Goal: Task Accomplishment & Management: Complete application form

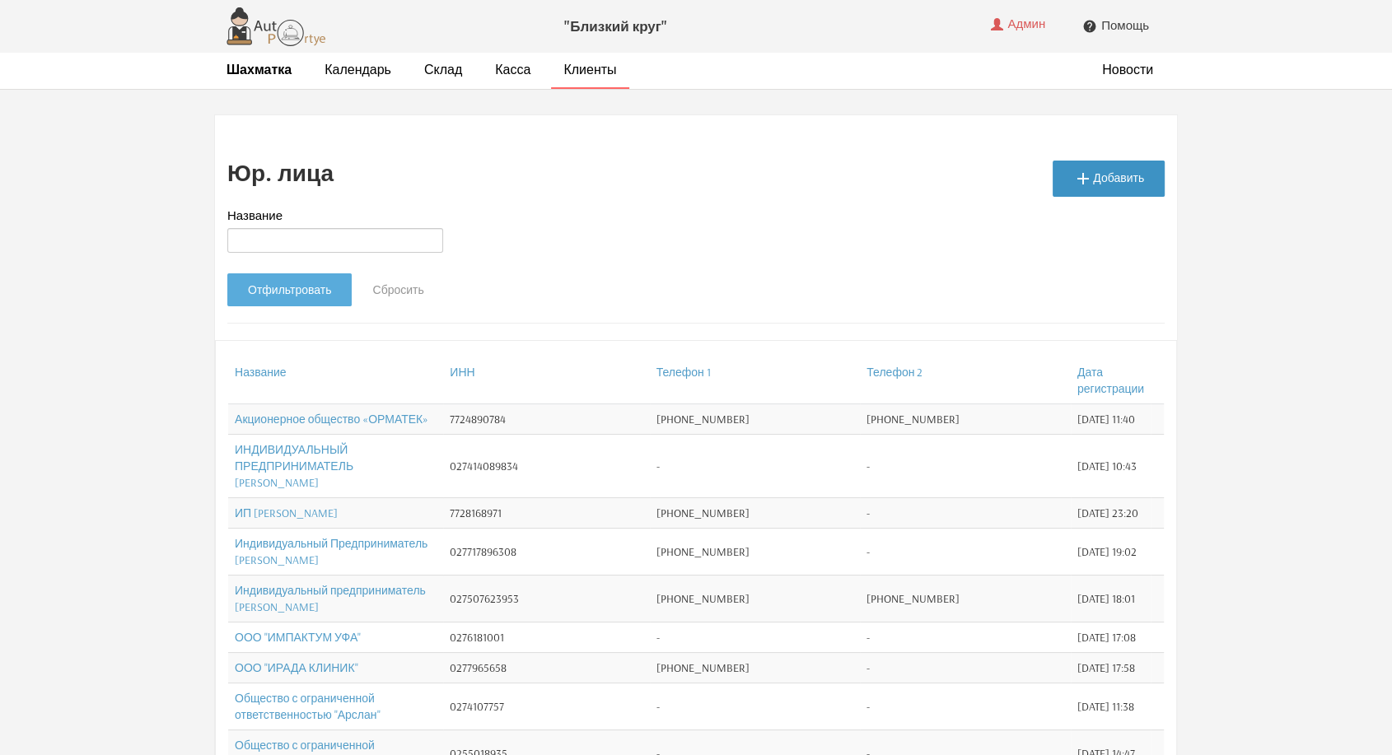
click at [1087, 171] on icon "" at bounding box center [1083, 179] width 20 height 20
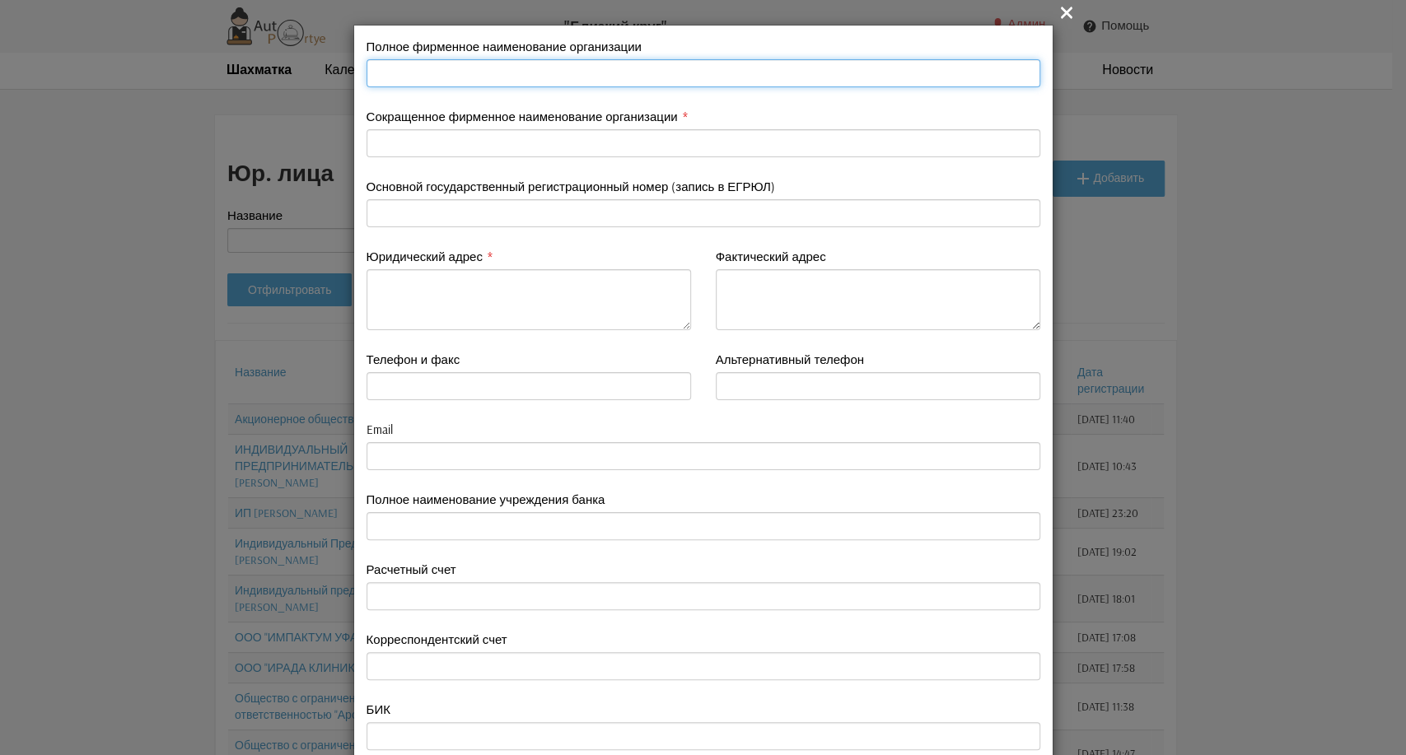
click at [407, 69] on input "text" at bounding box center [704, 73] width 674 height 28
paste input "Индивидуальный предприниматель [PERSON_NAME]"
type input "Индивидуальный предприниматель [PERSON_NAME]"
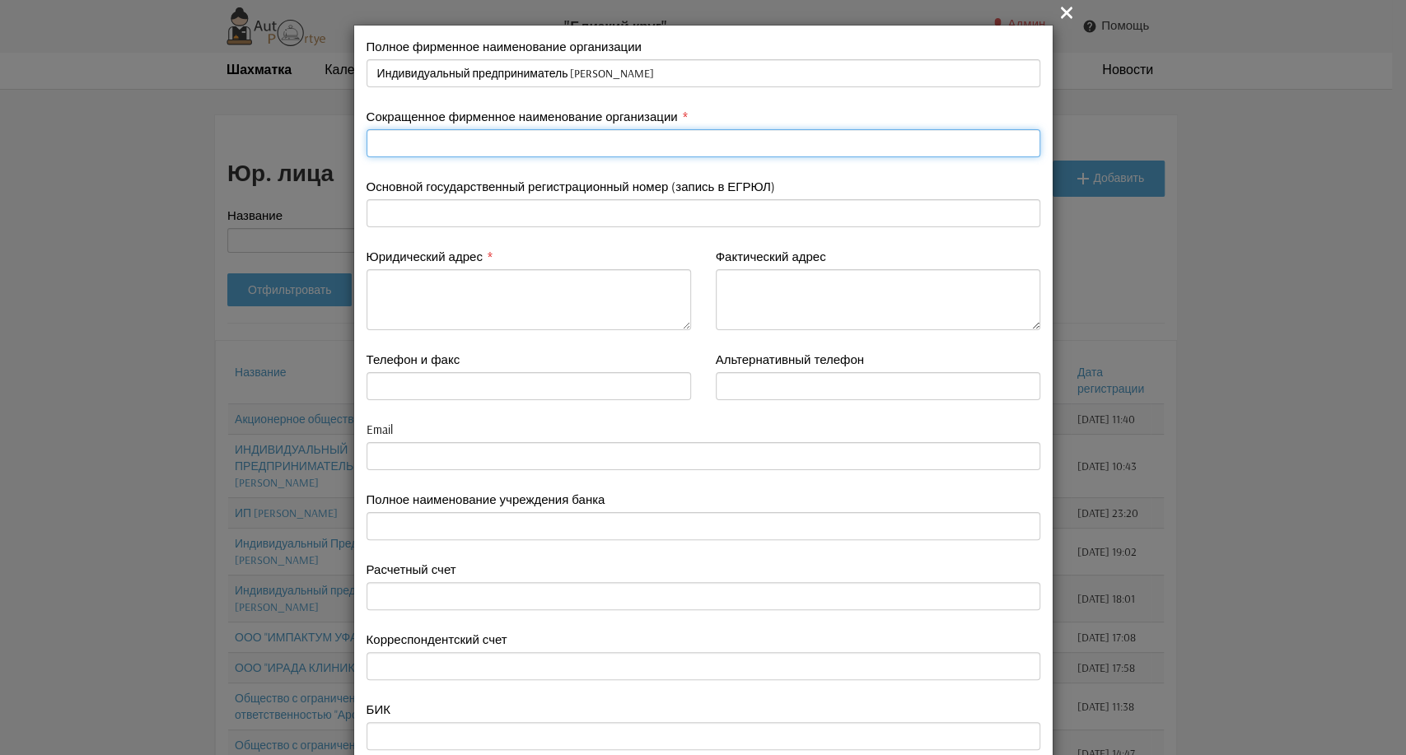
click at [443, 141] on input "text" at bounding box center [704, 143] width 674 height 28
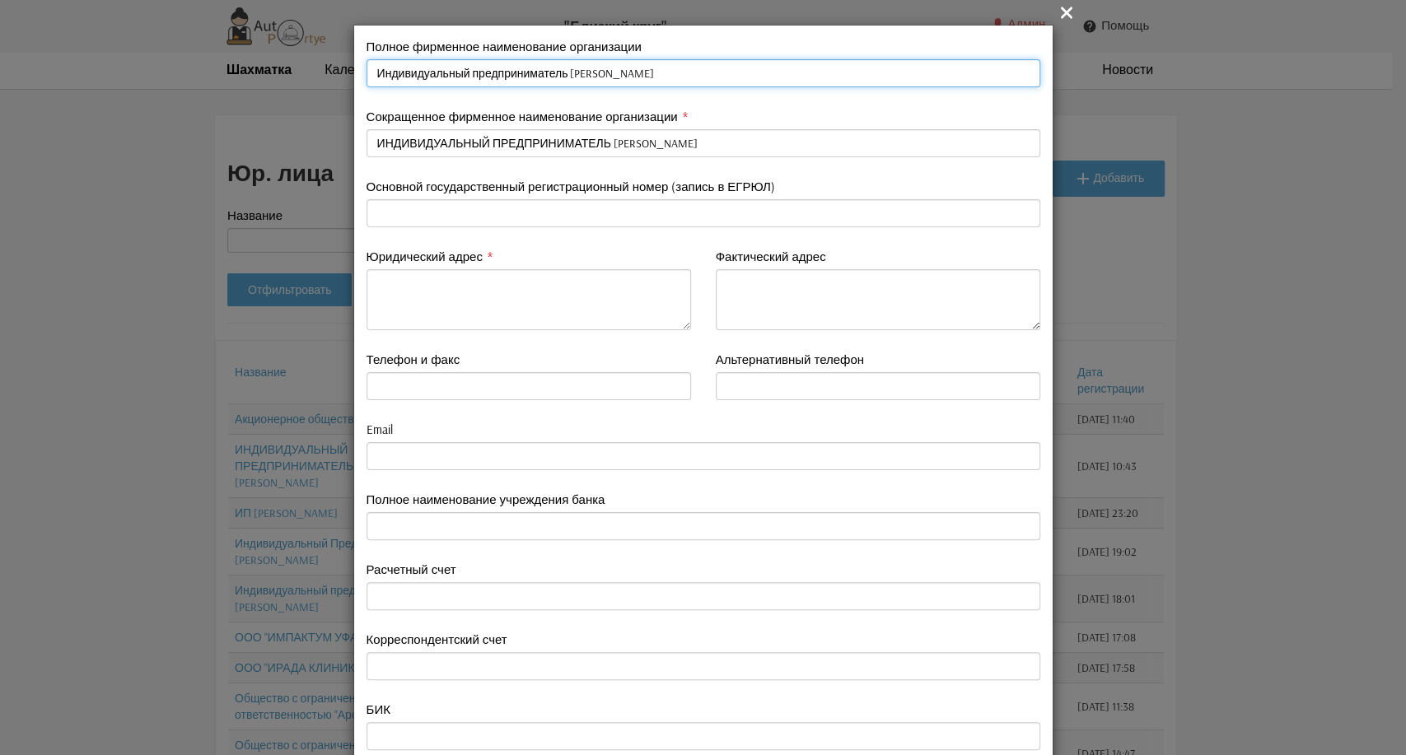
drag, startPoint x: 690, startPoint y: 73, endPoint x: 547, endPoint y: 74, distance: 143.3
click at [547, 74] on input "Индивидуальный предприниматель [PERSON_NAME]" at bounding box center [704, 73] width 674 height 28
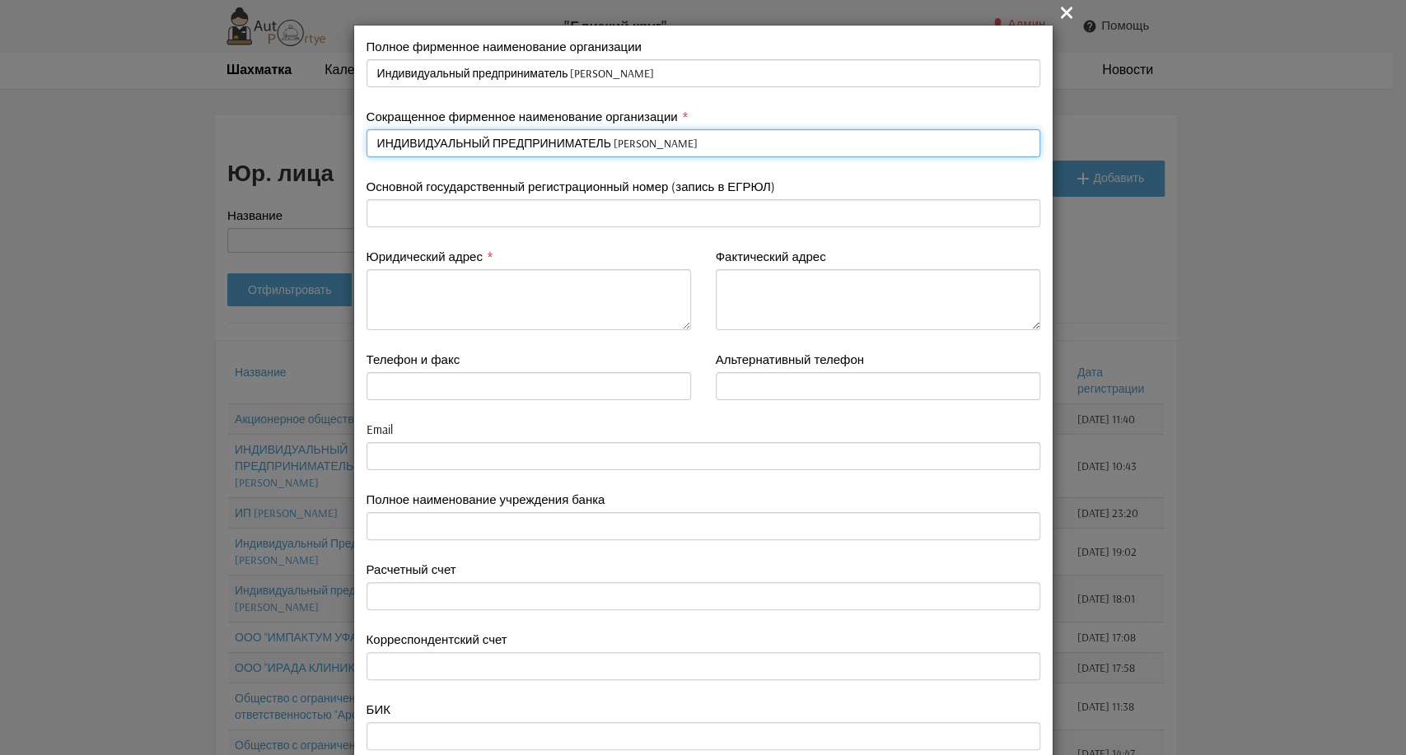
drag, startPoint x: 769, startPoint y: 143, endPoint x: 360, endPoint y: 131, distance: 408.8
click at [367, 131] on input "ИНДИВИДУАЛЬНЫЙ ПРЕДПРИНИМАТЕЛЬ [PERSON_NAME]" at bounding box center [704, 143] width 674 height 28
paste input "Нуриева Нонна Валерьевна"
type input "ИП Нуриева Нонна Валерьевна"
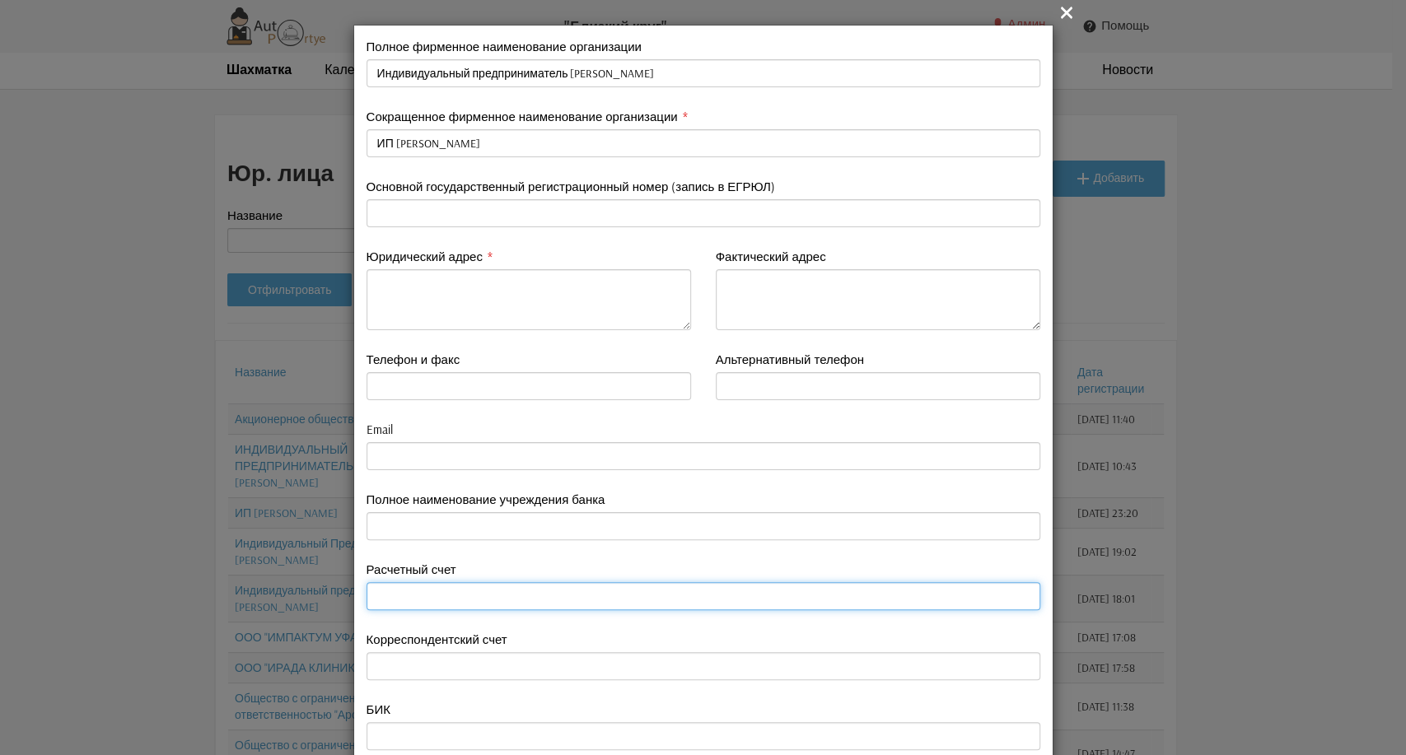
click at [391, 593] on input "text" at bounding box center [704, 596] width 674 height 28
paste input "40802810406000108001"
type input "40802810406000108001"
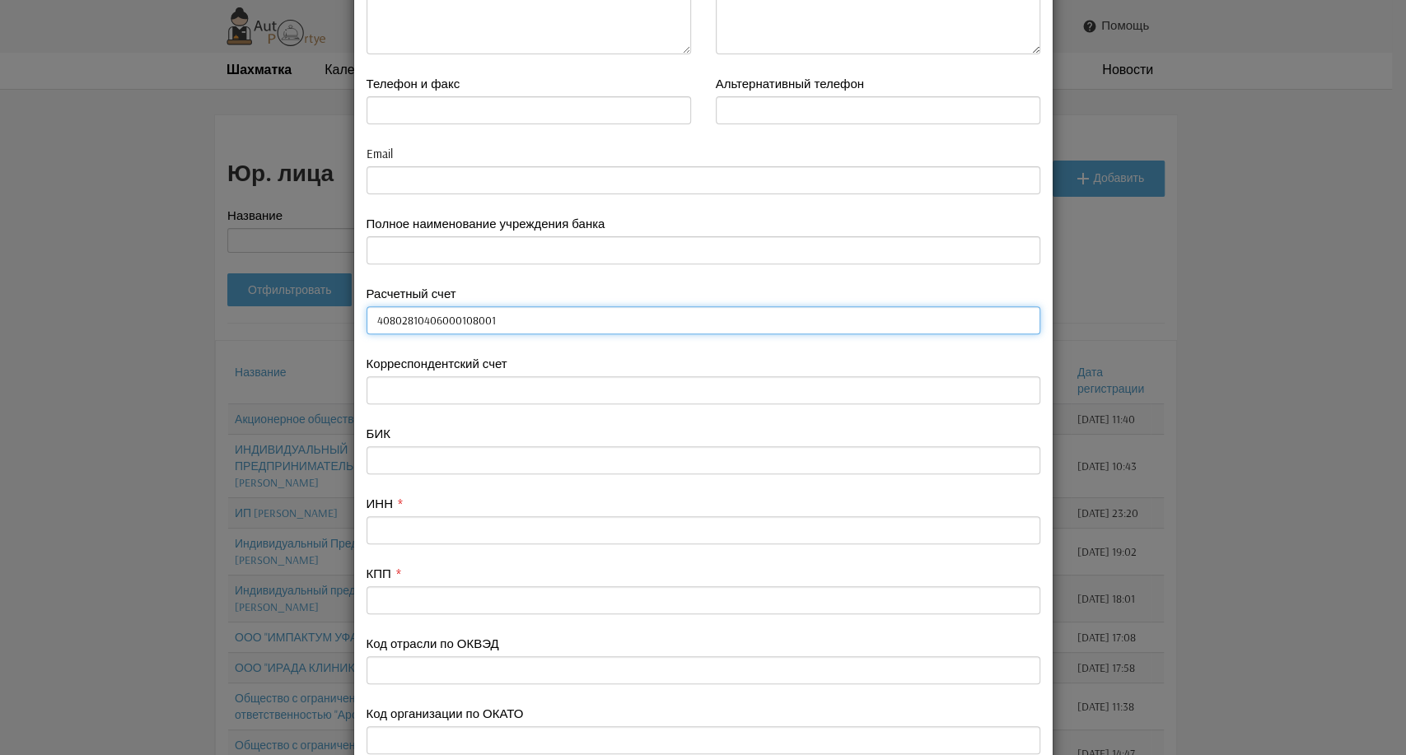
scroll to position [366, 0]
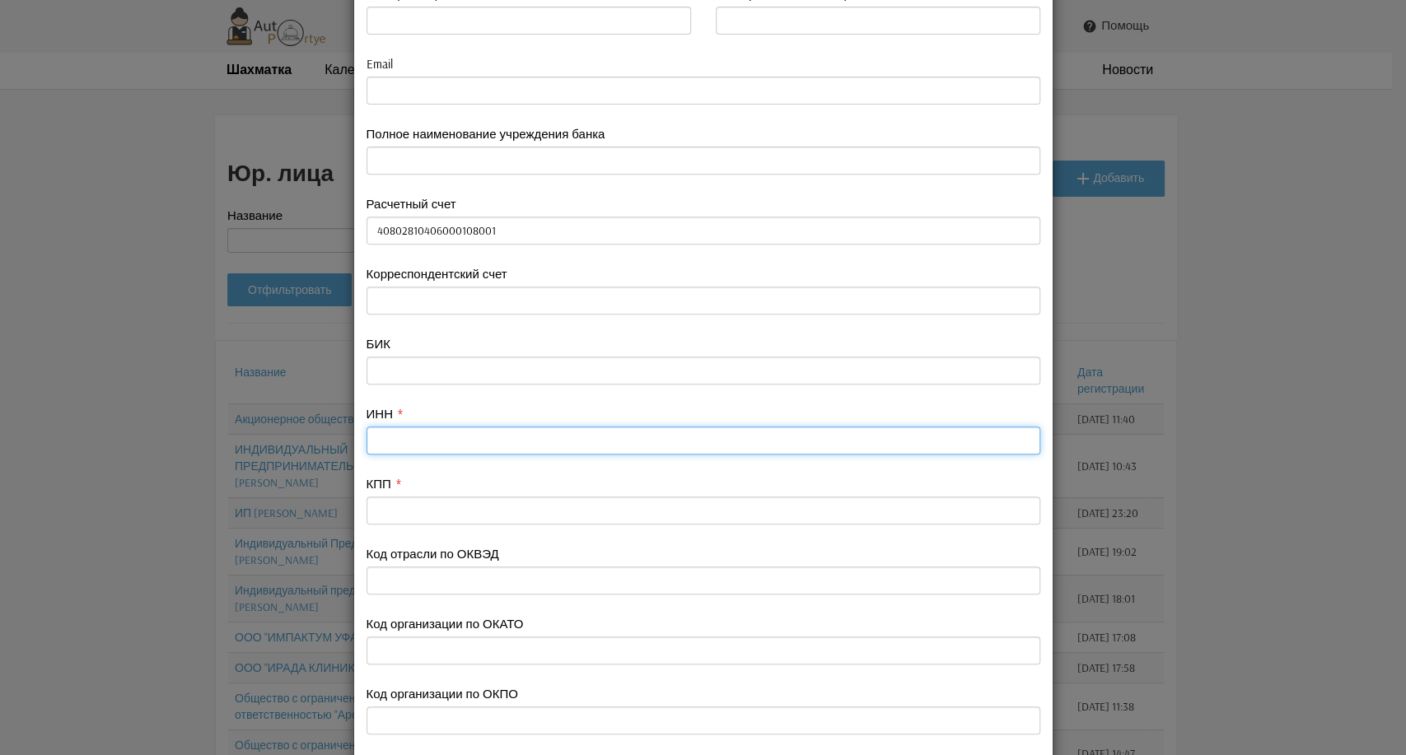
click at [374, 440] on input "text" at bounding box center [704, 441] width 674 height 28
paste input "025607317699"
type input "025607317699"
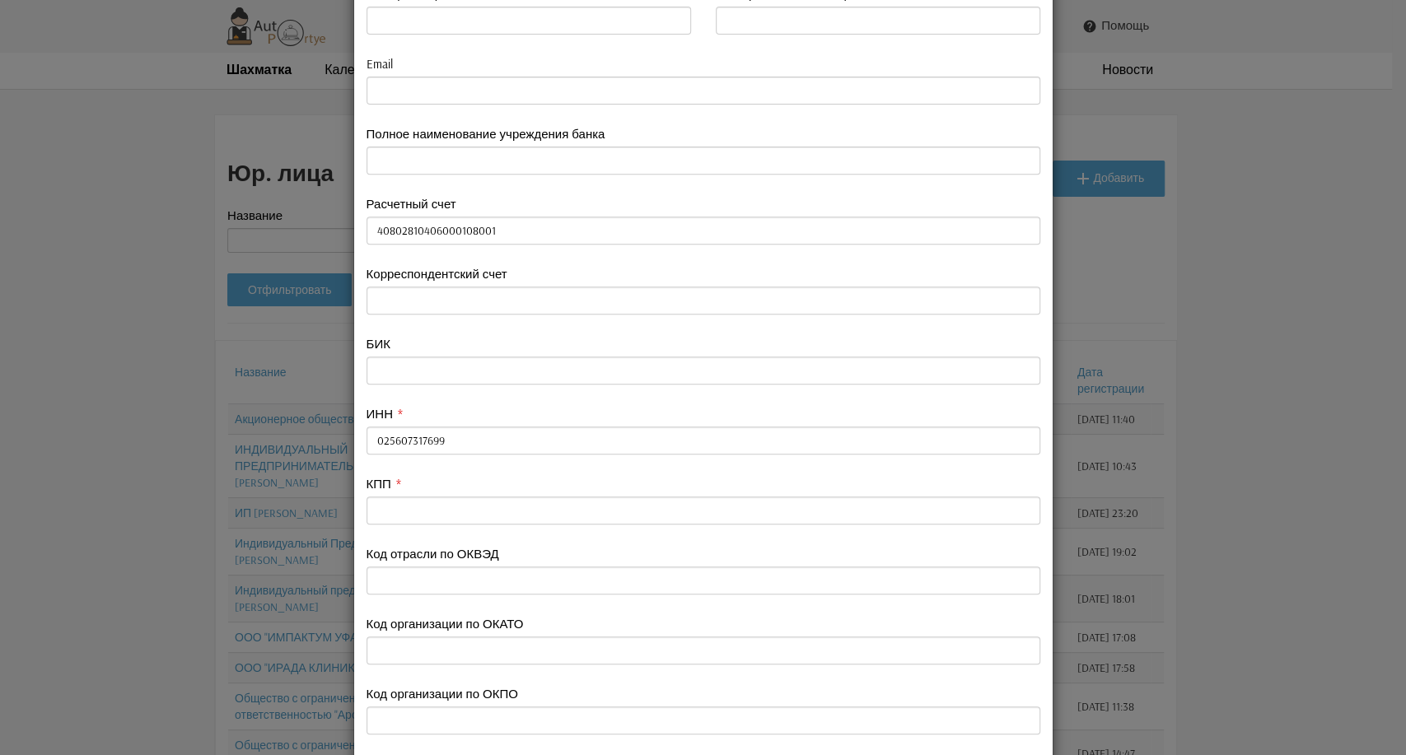
click at [812, 690] on div "Код организации по ОКПО" at bounding box center [704, 709] width 674 height 49
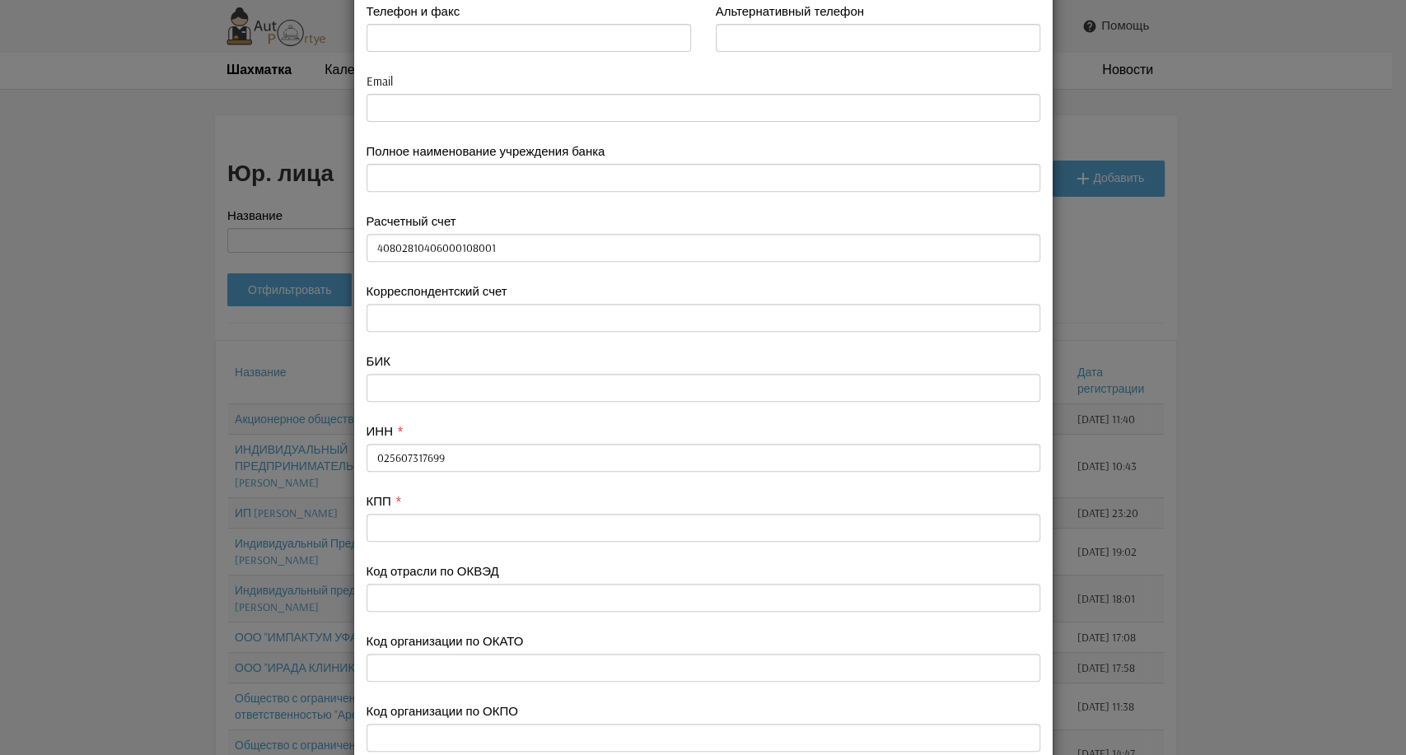
scroll to position [257, 0]
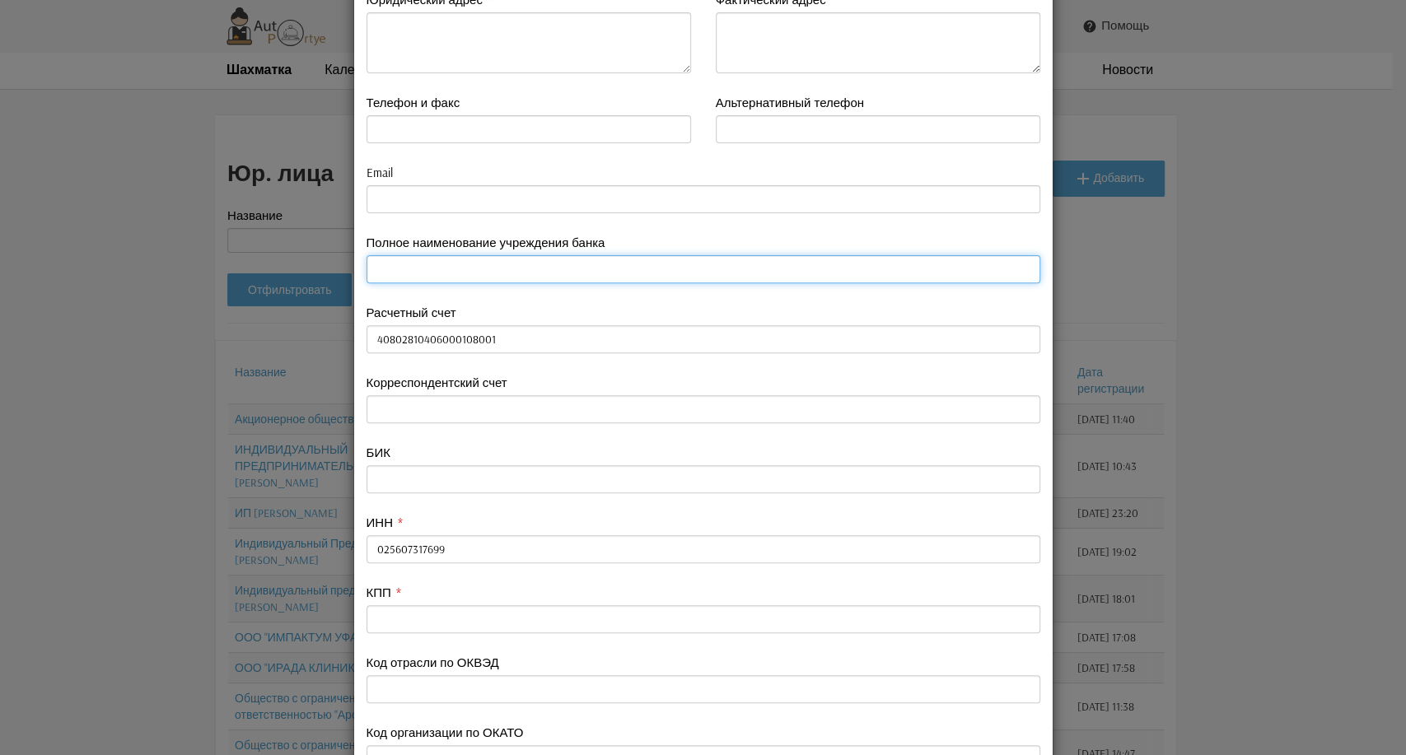
click at [414, 266] on input "text" at bounding box center [704, 269] width 674 height 28
paste input "БАШКИРСКОЕ ОТДЕЛЕНИЕ 8598 ПАО СБЕРБАНК"
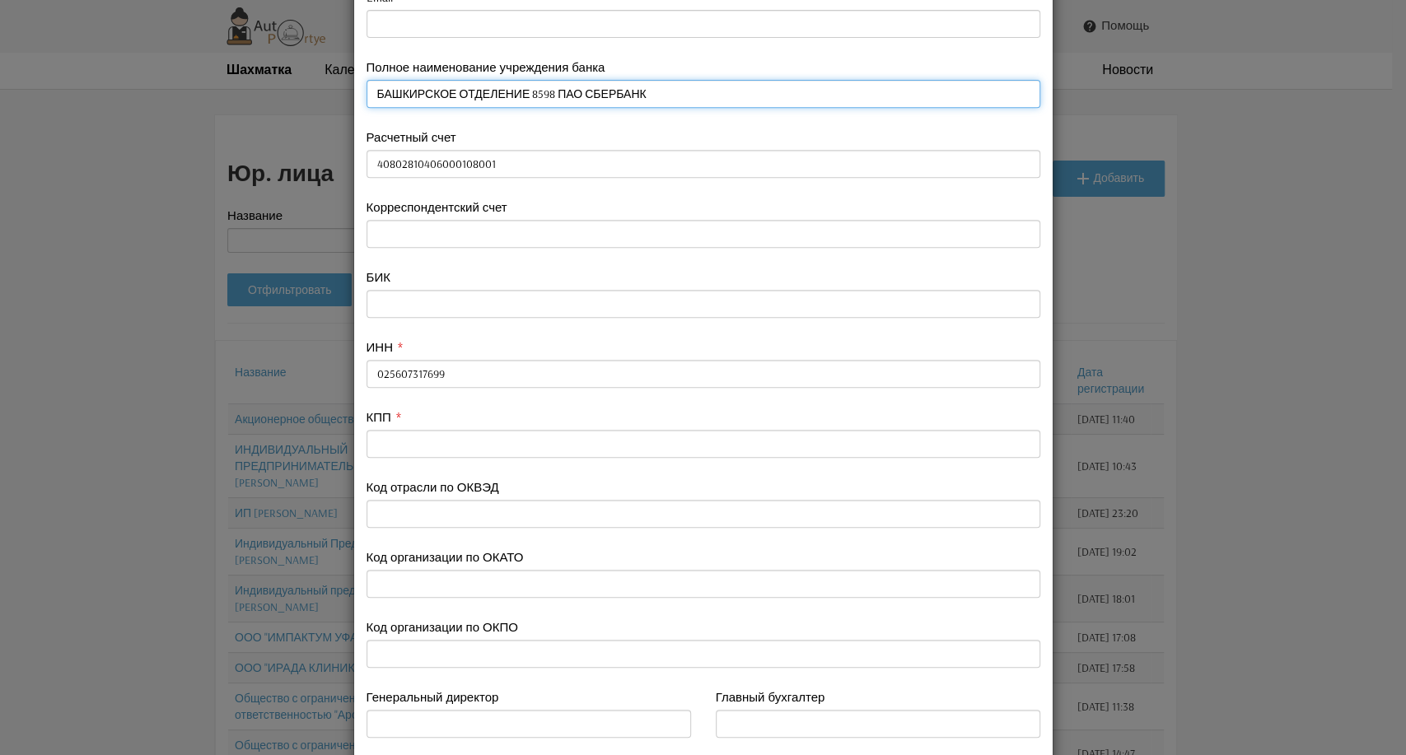
scroll to position [440, 0]
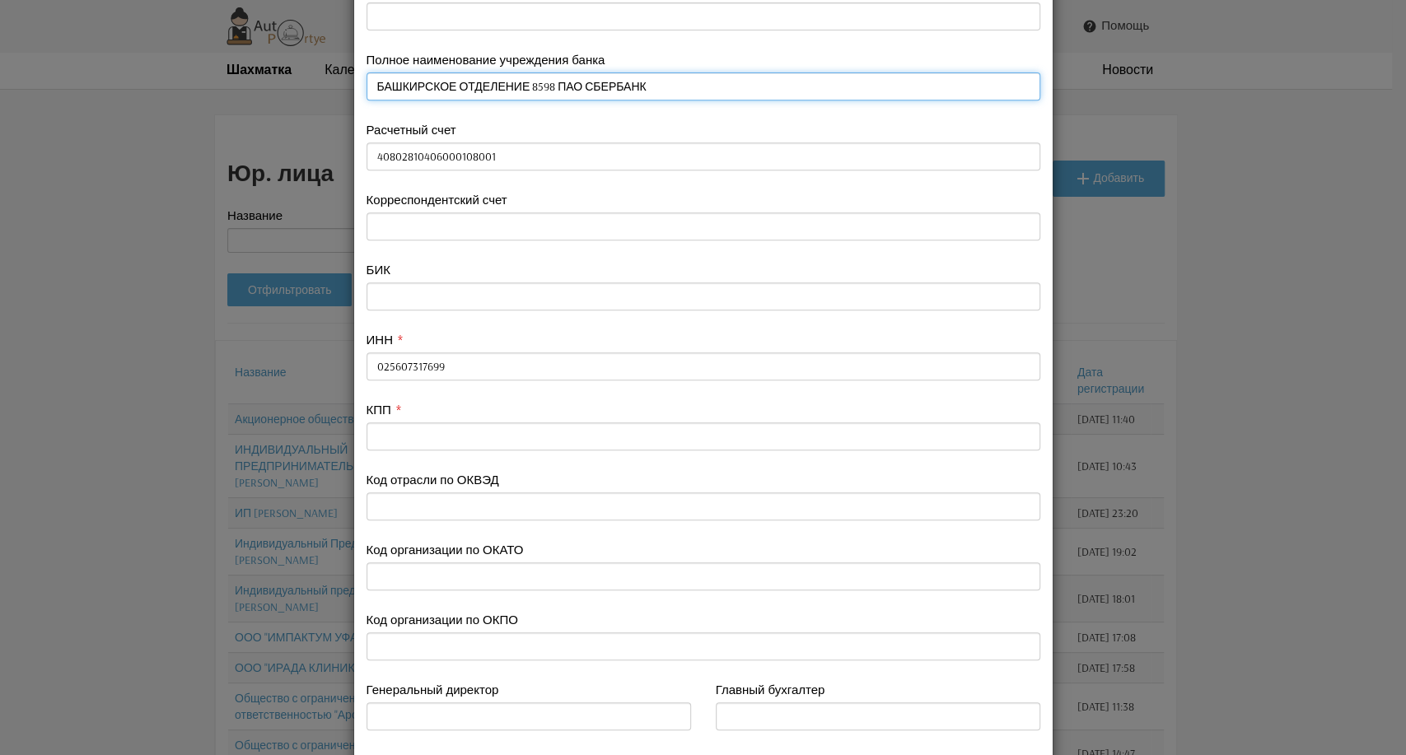
type input "БАШКИРСКОЕ ОТДЕЛЕНИЕ 8598 ПАО СБЕРБАНК"
click at [722, 684] on label "Главный бухгалтер" at bounding box center [771, 689] width 110 height 17
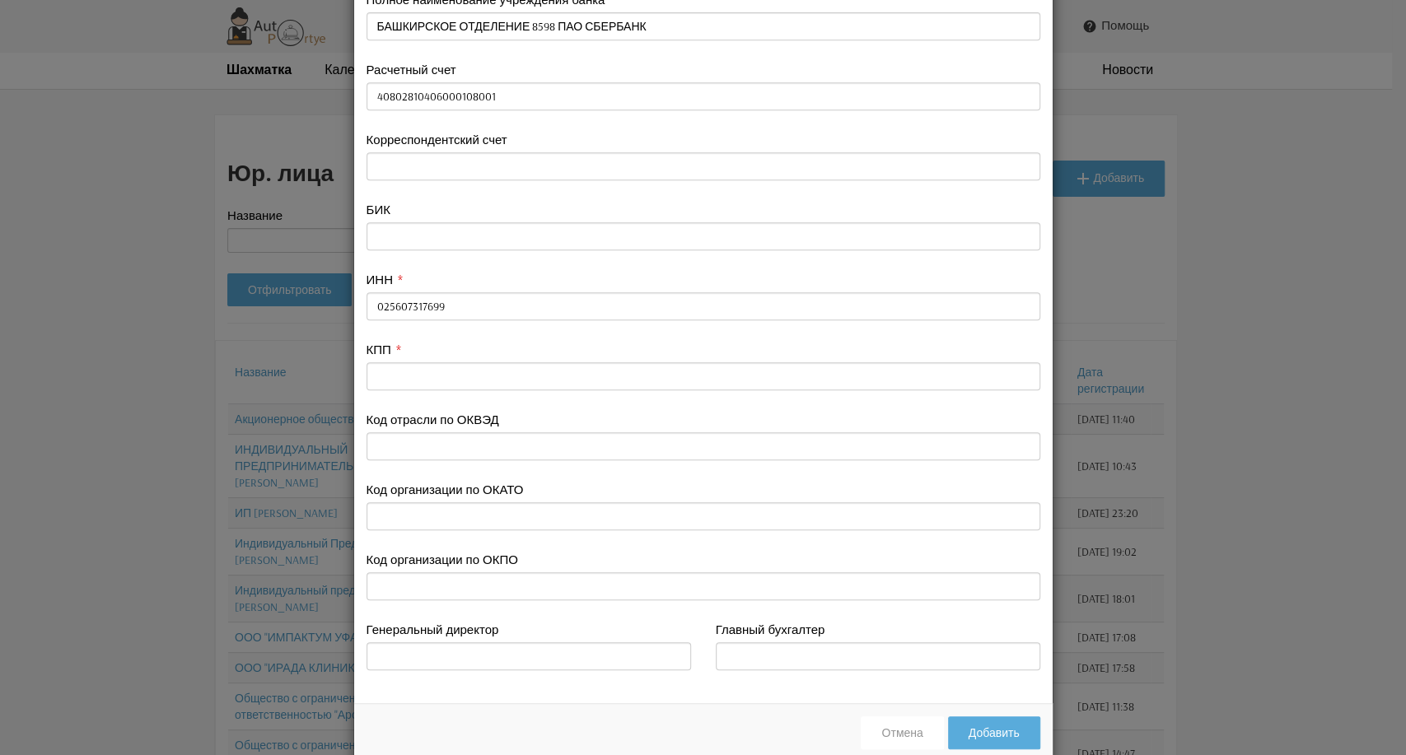
scroll to position [531, 0]
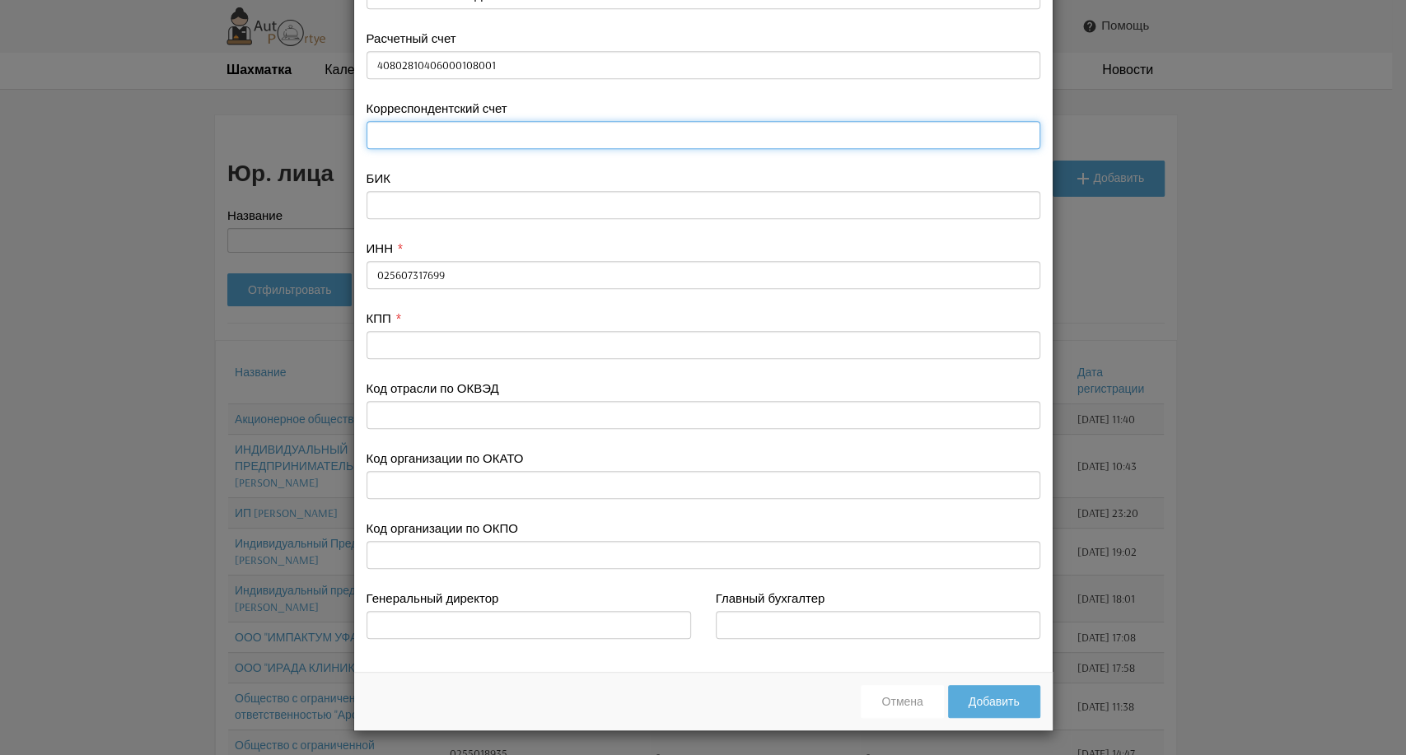
click at [390, 133] on input "text" at bounding box center [704, 135] width 674 height 28
paste input "30101810300000000601"
type input "30101810300000000601"
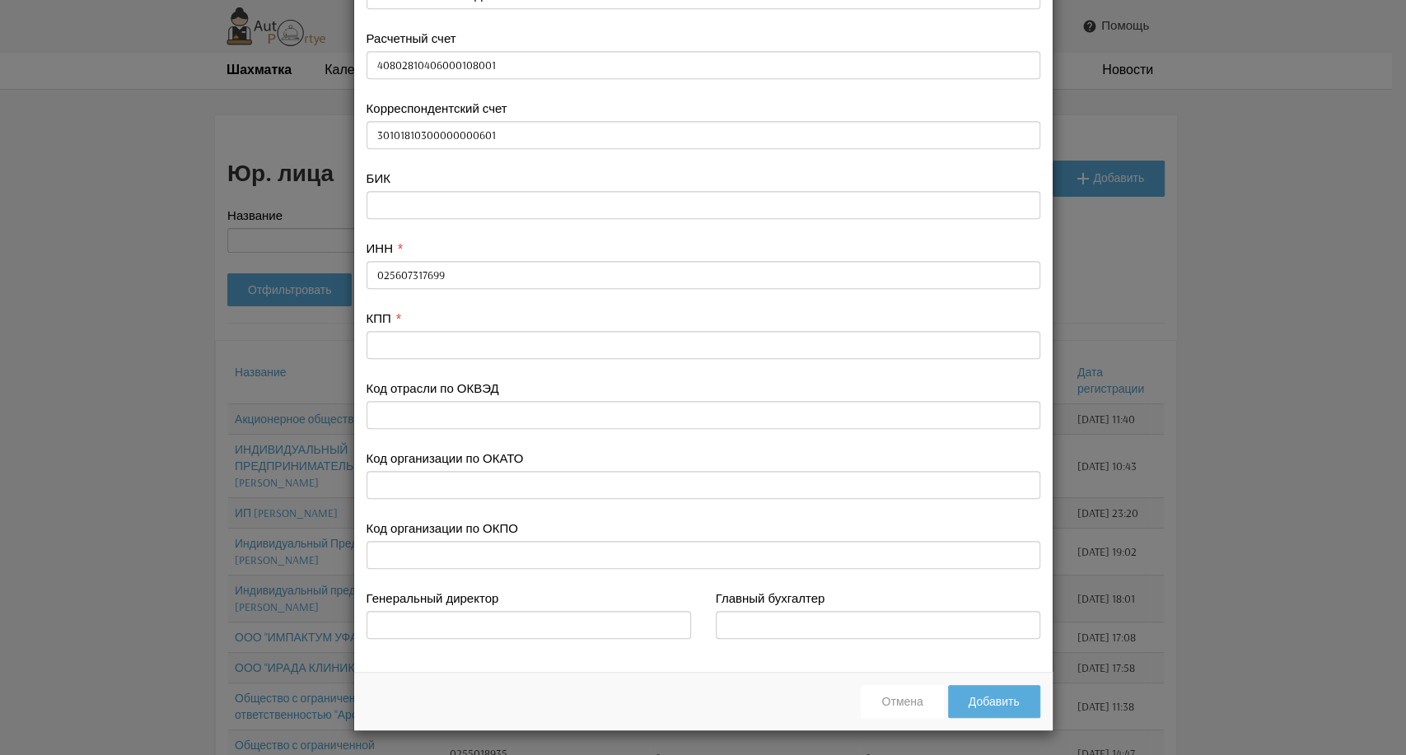
click at [532, 672] on div "Отмена Добавить" at bounding box center [703, 701] width 699 height 58
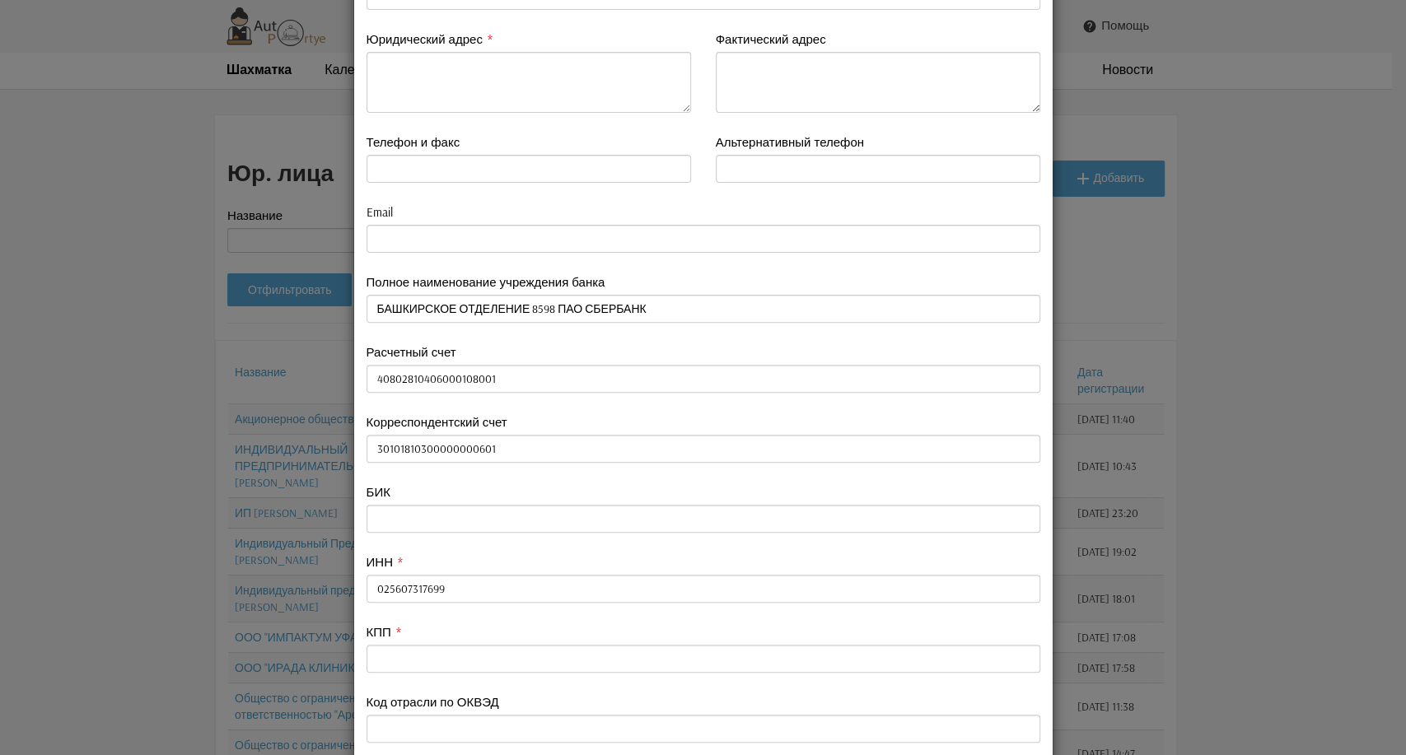
scroll to position [73, 0]
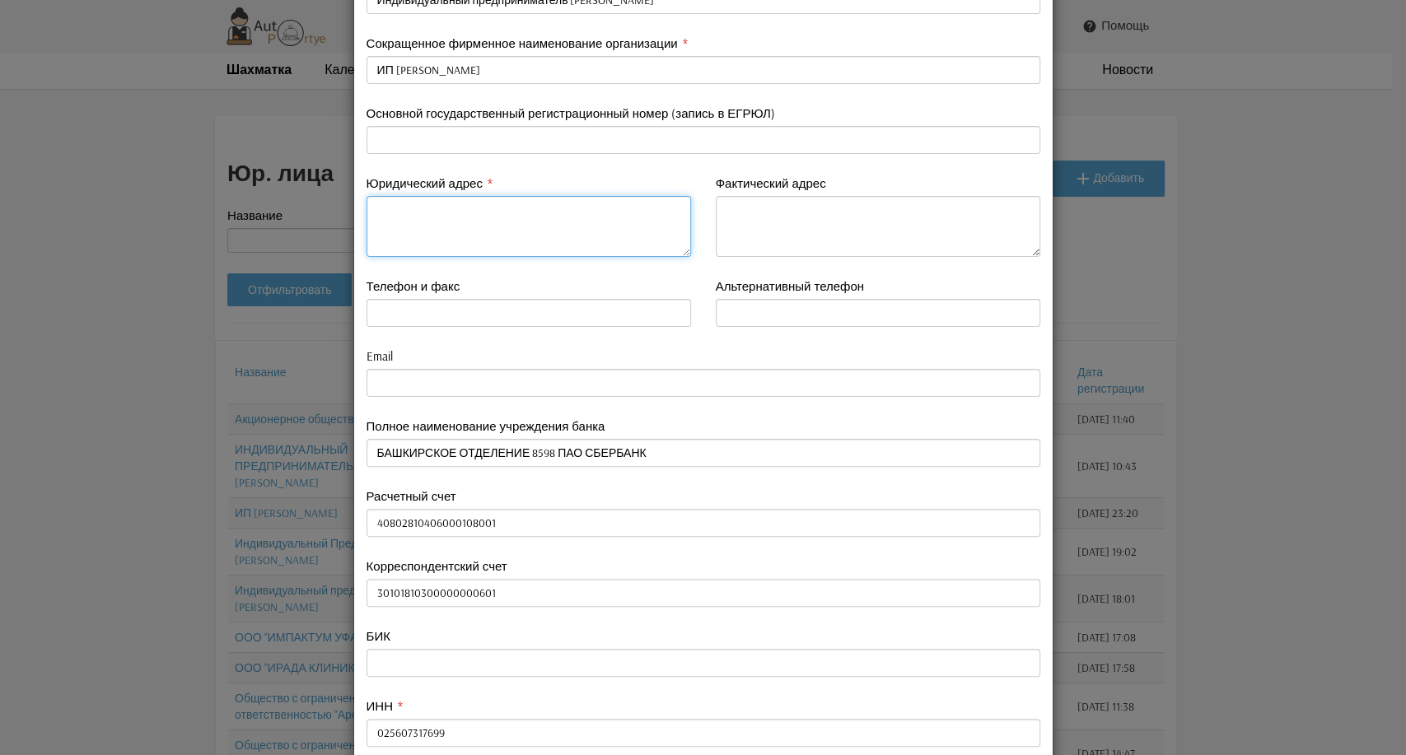
click at [380, 216] on textarea at bounding box center [529, 226] width 325 height 61
paste textarea "РЕСП.БАШКОРТОСТАН, ГОР.БЕЛОРЕЦК, УЛ.КРУПСКОЙ д.51,кв14"
type textarea "РЕСП.БАШКОРТОСТАН, ГОР.БЕЛОРЕЦК, УЛ.КРУПСКОЙ д.51,кв14"
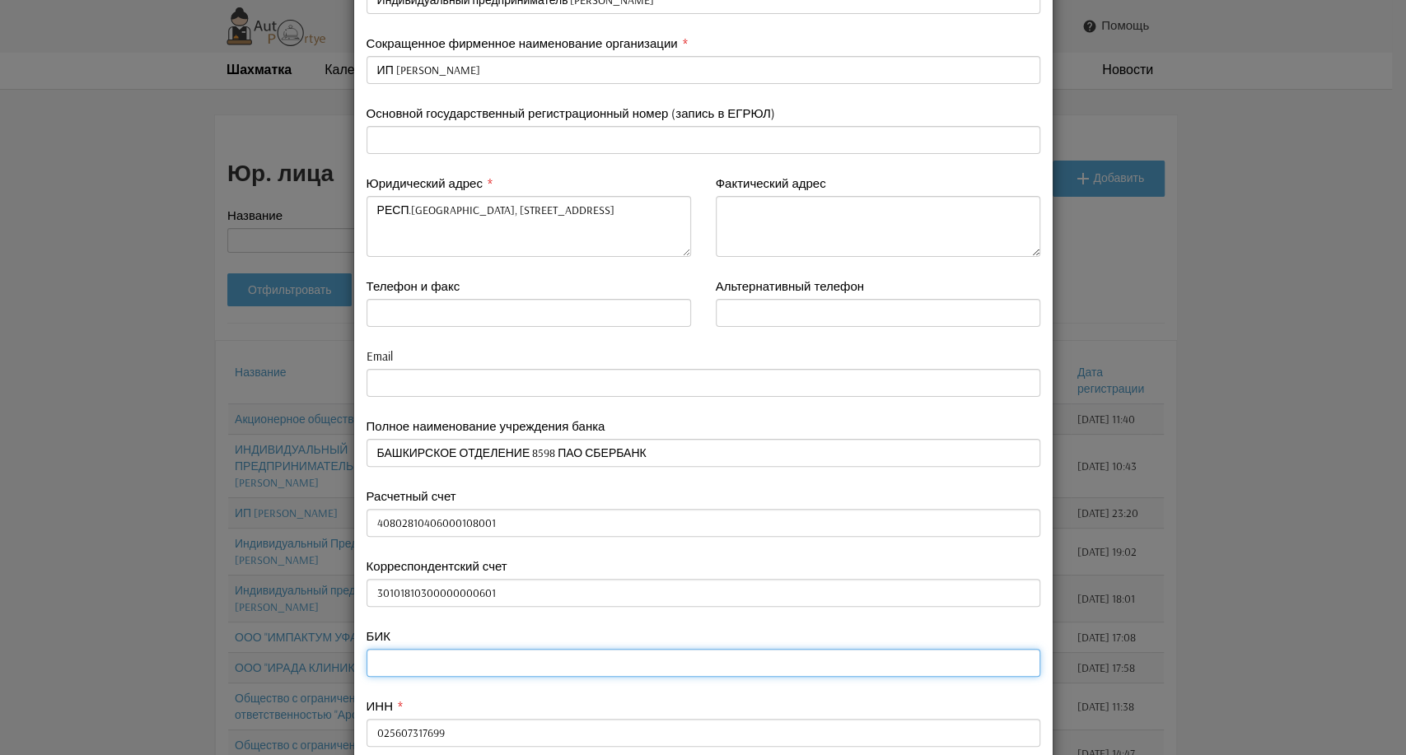
click at [656, 670] on input "text" at bounding box center [704, 663] width 674 height 28
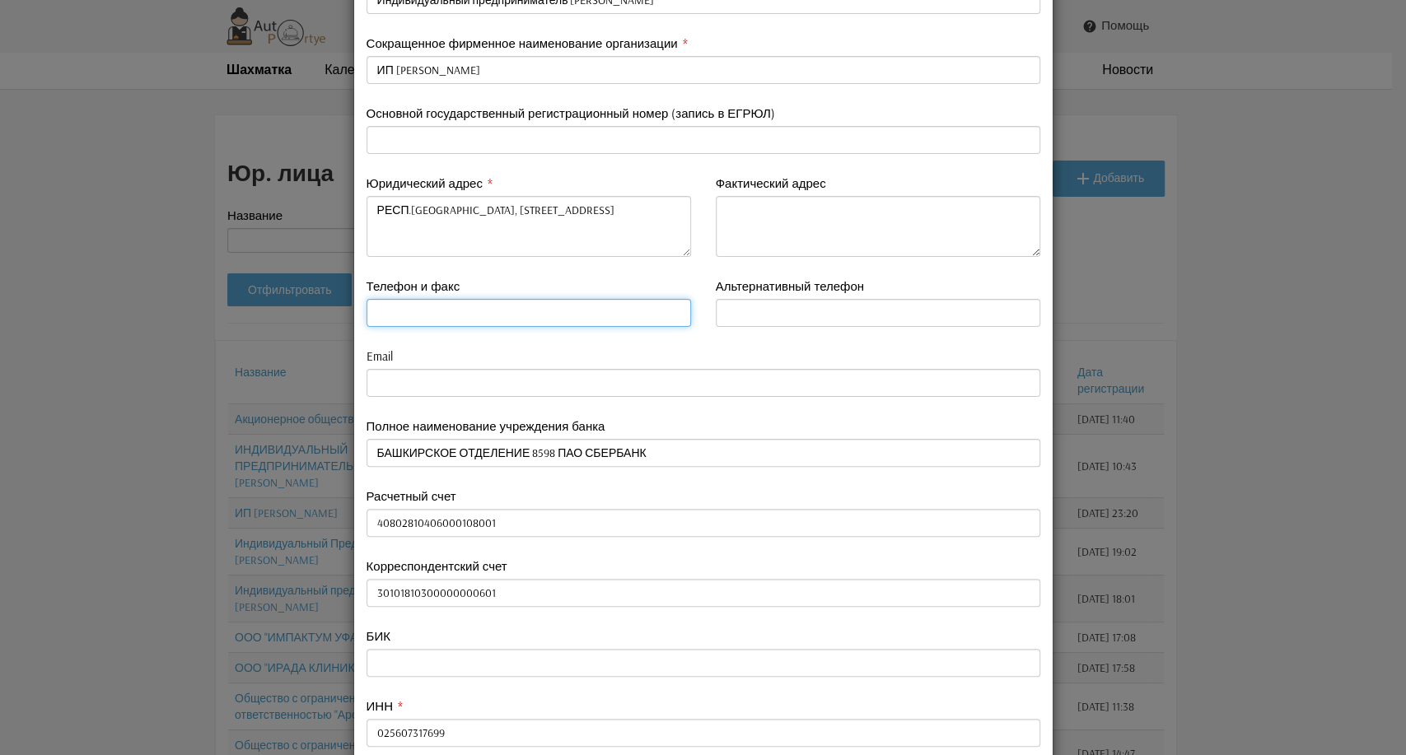
drag, startPoint x: 407, startPoint y: 308, endPoint x: 362, endPoint y: 305, distance: 45.4
click at [367, 305] on input "text" at bounding box center [529, 313] width 325 height 28
paste input "9033524445"
type input "9033524445"
click at [528, 710] on div "ИНН 025607317699" at bounding box center [704, 722] width 674 height 49
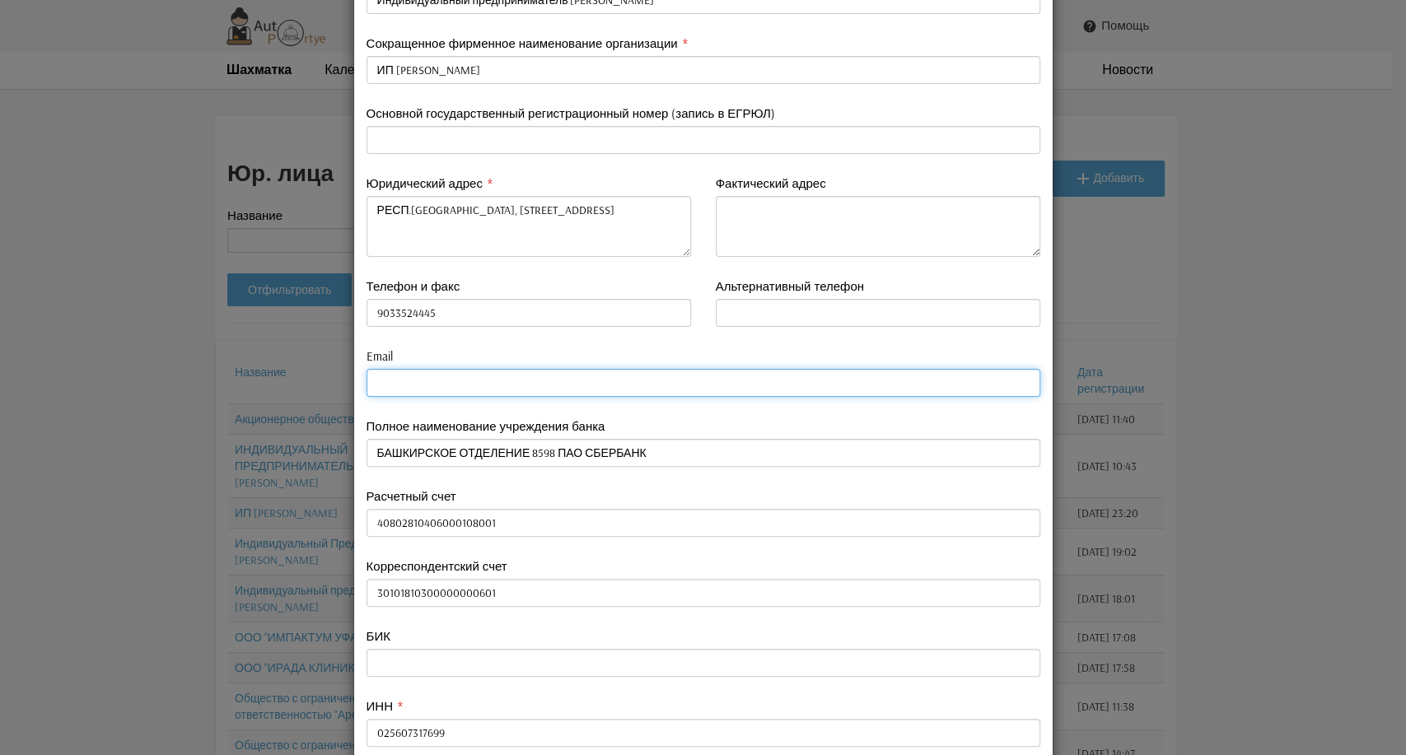
click at [376, 379] on input "email" at bounding box center [704, 383] width 674 height 28
paste input "79033524444@yandex.ru"
type input "79033524444@yandex.ru"
type input "9033524445"
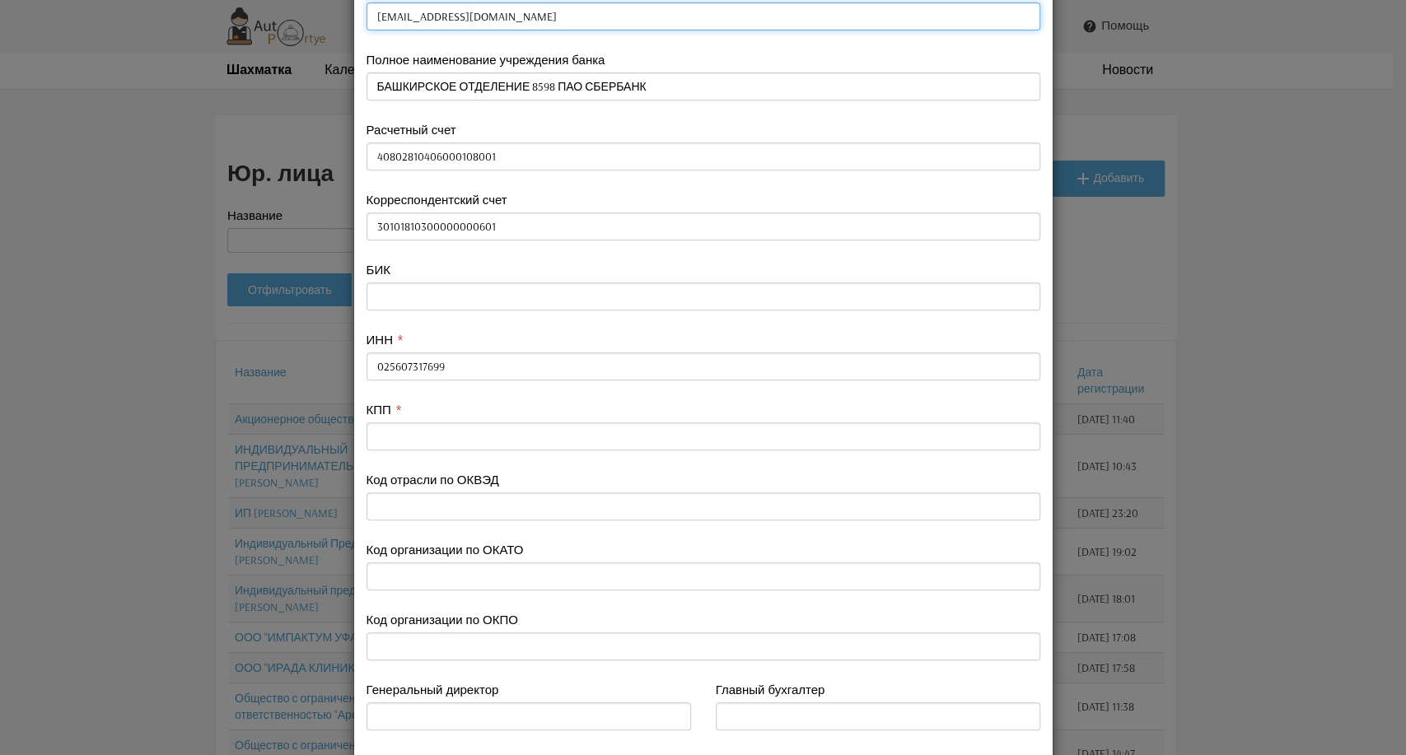
scroll to position [531, 0]
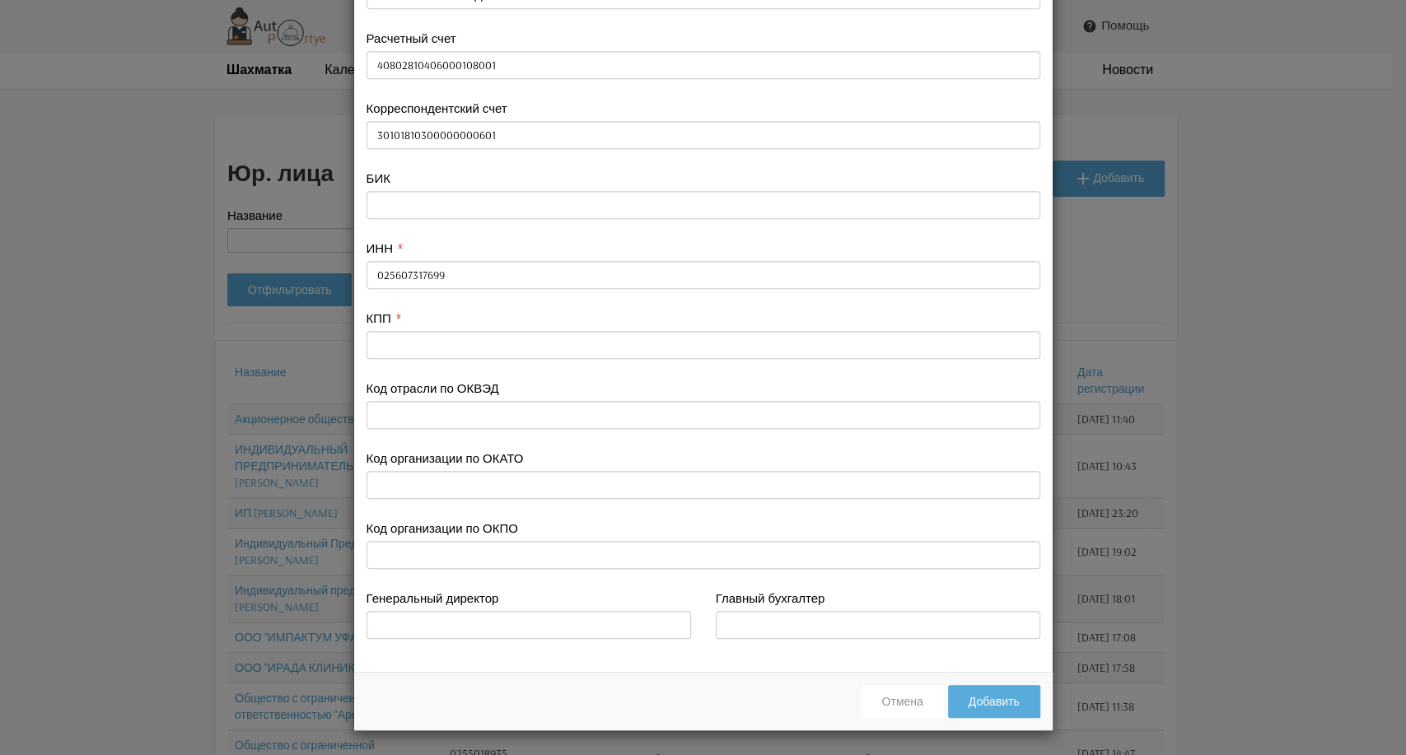
type input "79033524444@yandex.ru"
click at [451, 675] on div "Отмена Добавить" at bounding box center [703, 701] width 699 height 58
click at [547, 687] on div "Отмена Добавить" at bounding box center [703, 701] width 699 height 58
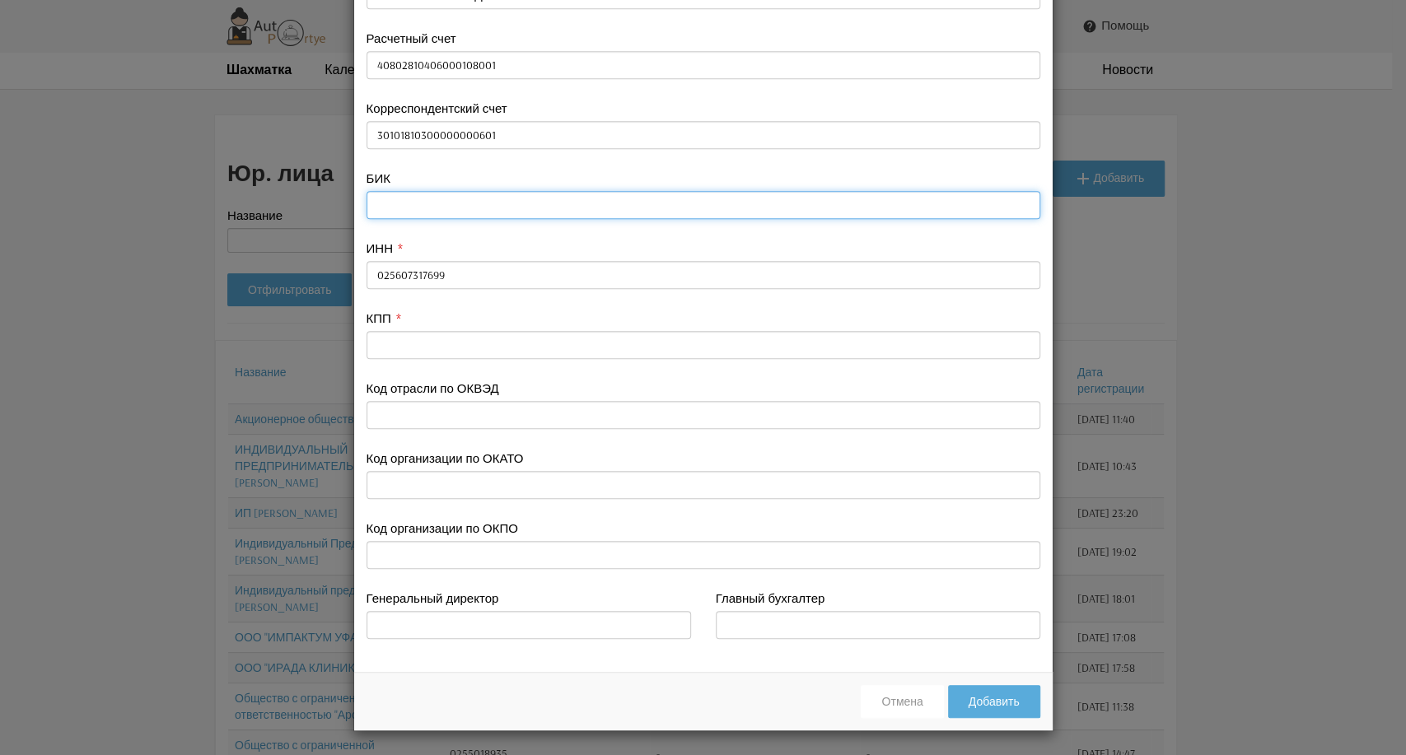
click at [376, 202] on input "text" at bounding box center [704, 205] width 674 height 28
paste input "048073601"
type input "048073601"
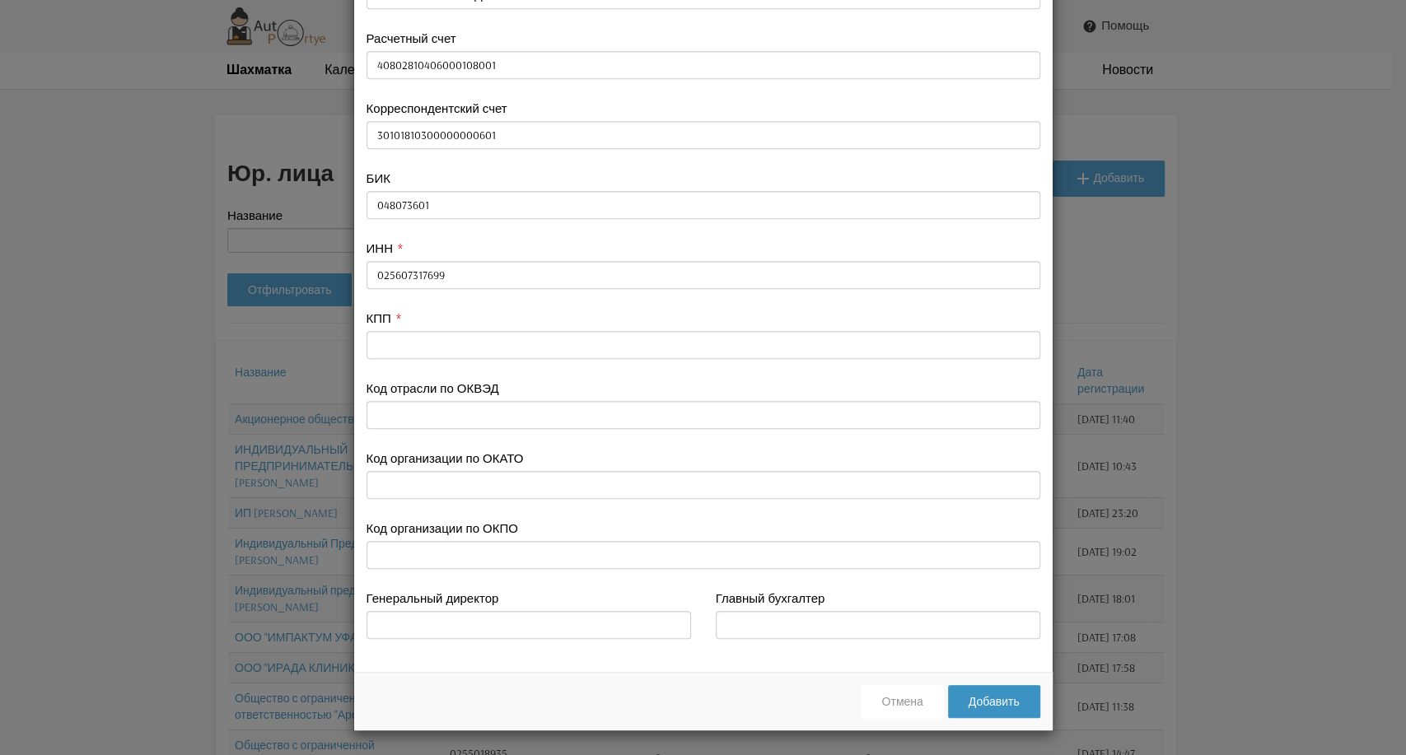
click at [970, 699] on button "Добавить" at bounding box center [994, 701] width 92 height 33
type input "9033524445"
click at [501, 680] on div "Отмена Добавить" at bounding box center [703, 701] width 699 height 58
click at [696, 694] on div "Отмена Добавить" at bounding box center [703, 701] width 699 height 58
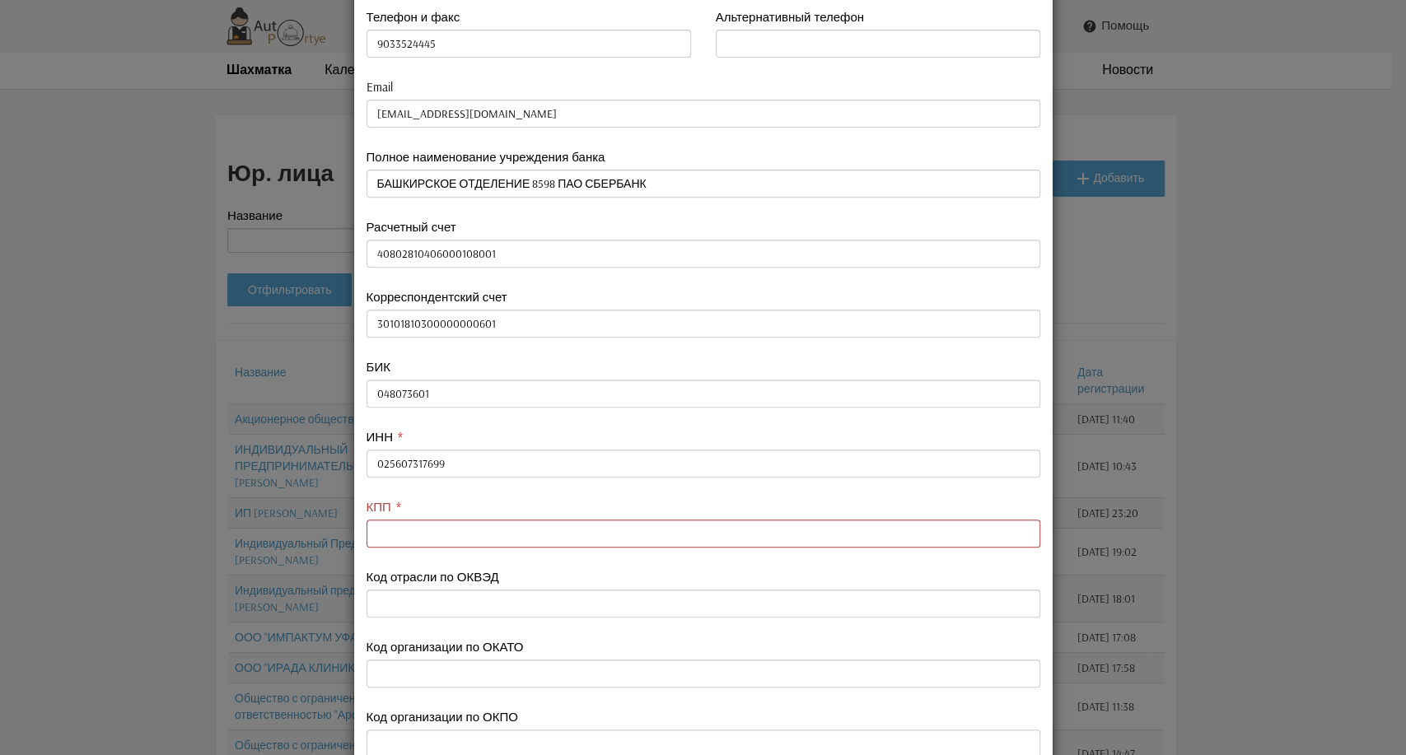
scroll to position [366, 0]
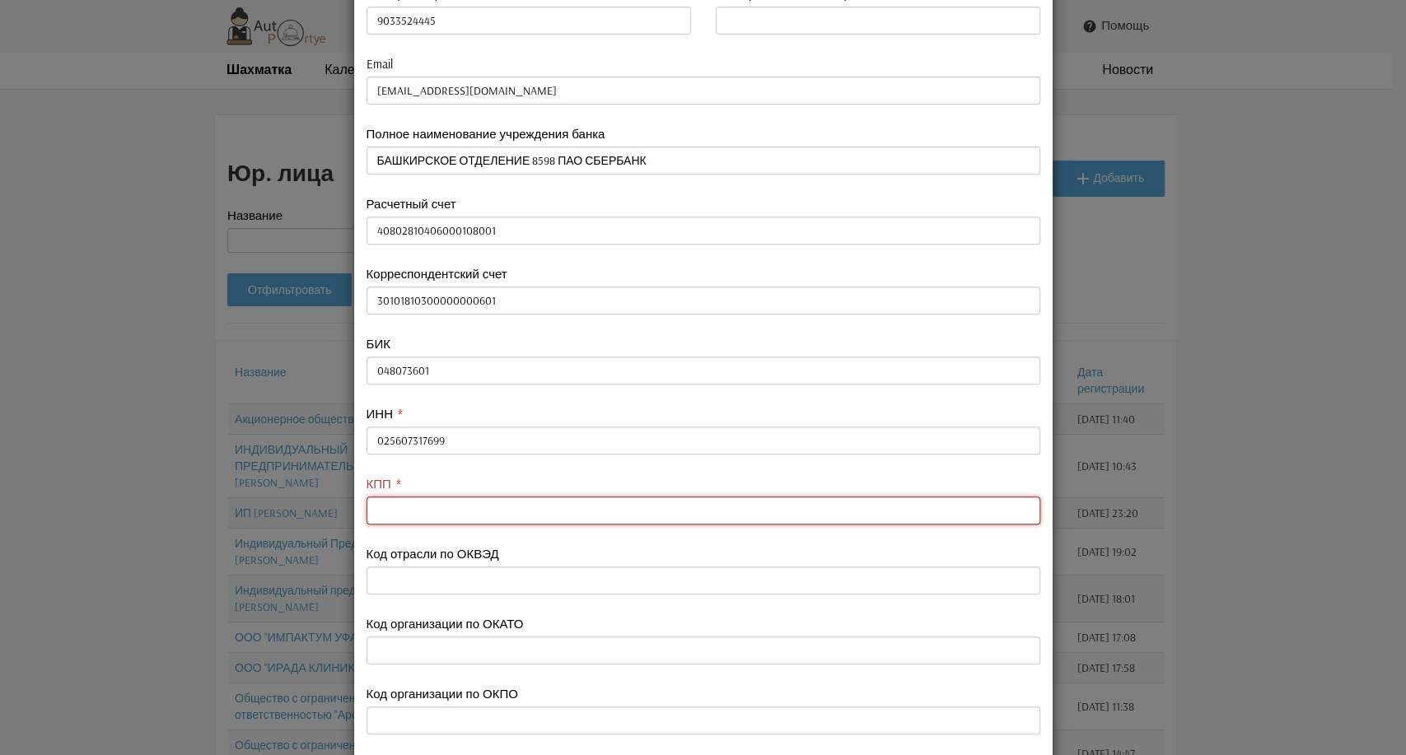
click at [418, 516] on input "text" at bounding box center [704, 511] width 674 height 28
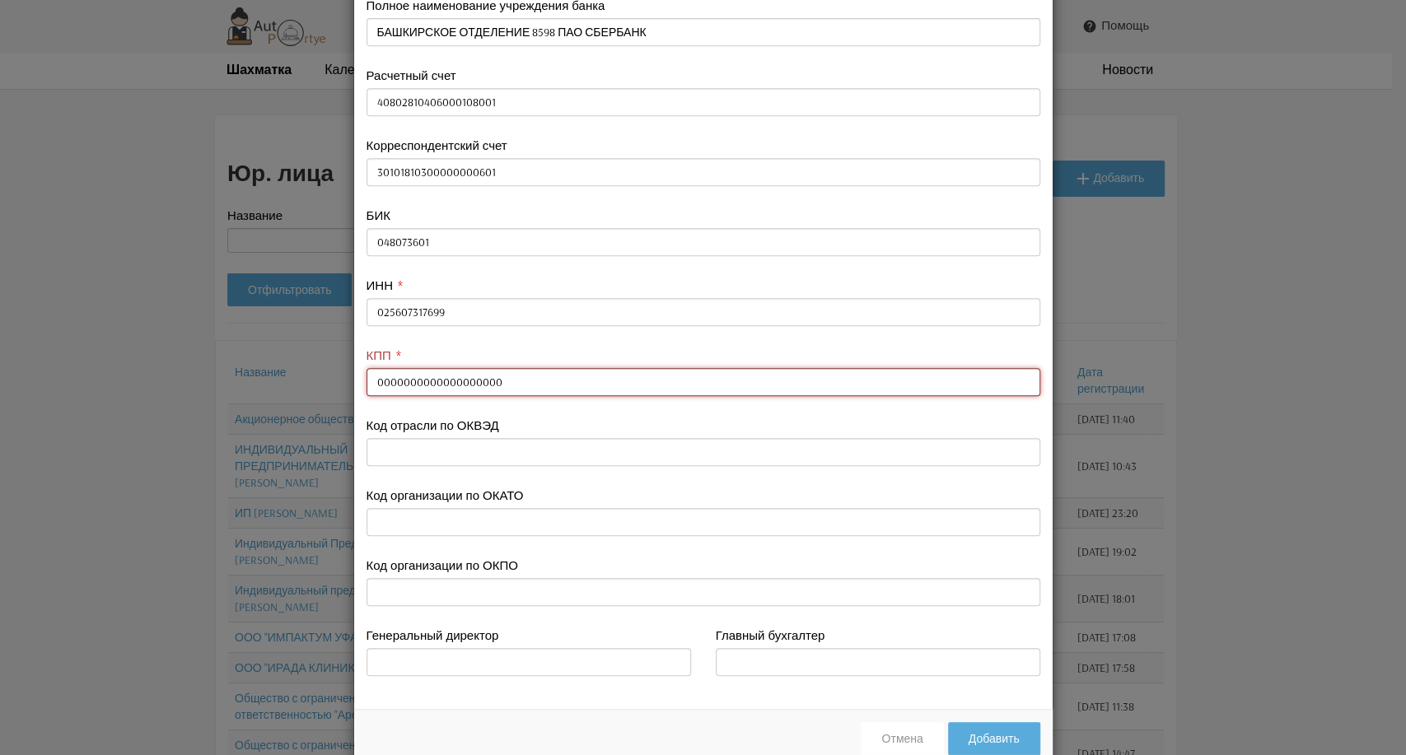
scroll to position [531, 0]
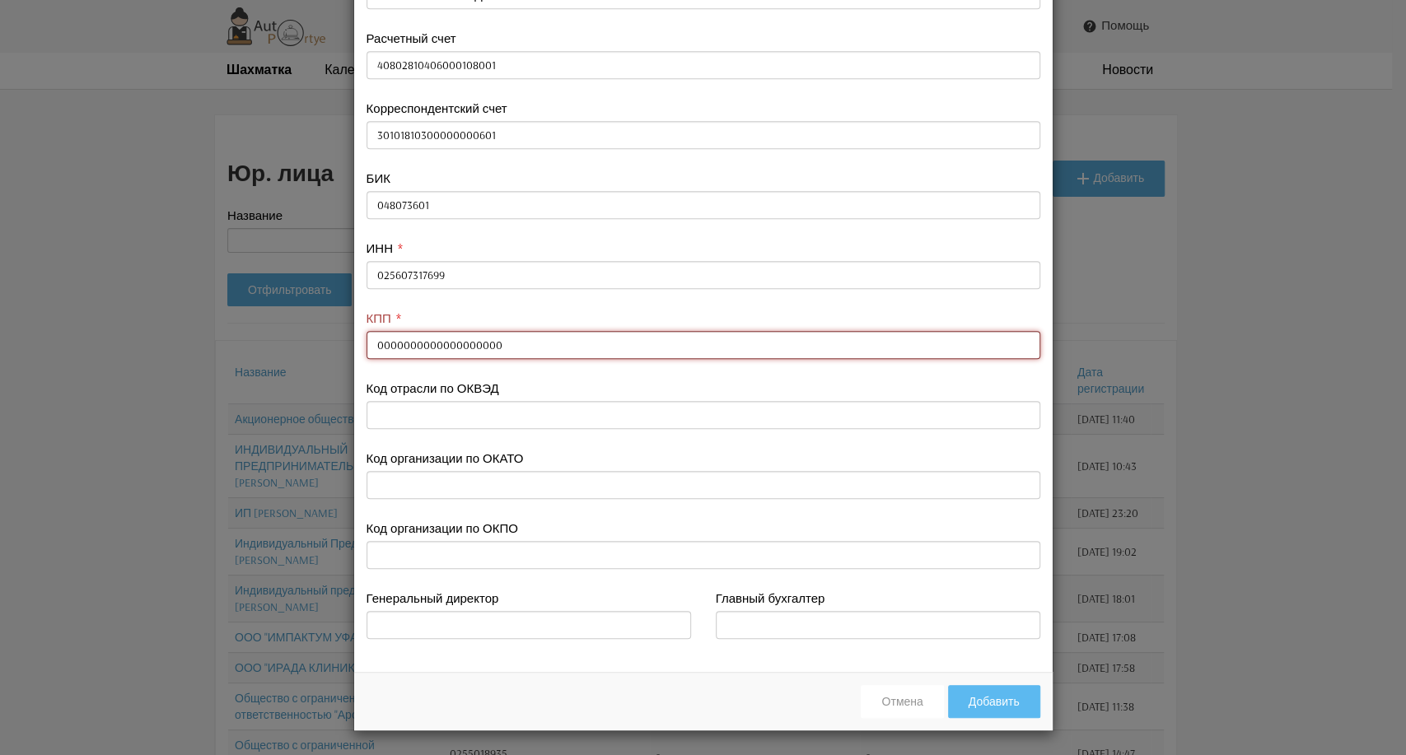
type input "0000000000000000000"
click at [996, 705] on button "Добавить" at bounding box center [994, 701] width 92 height 33
type input "9033524445"
